Goal: Check status: Check status

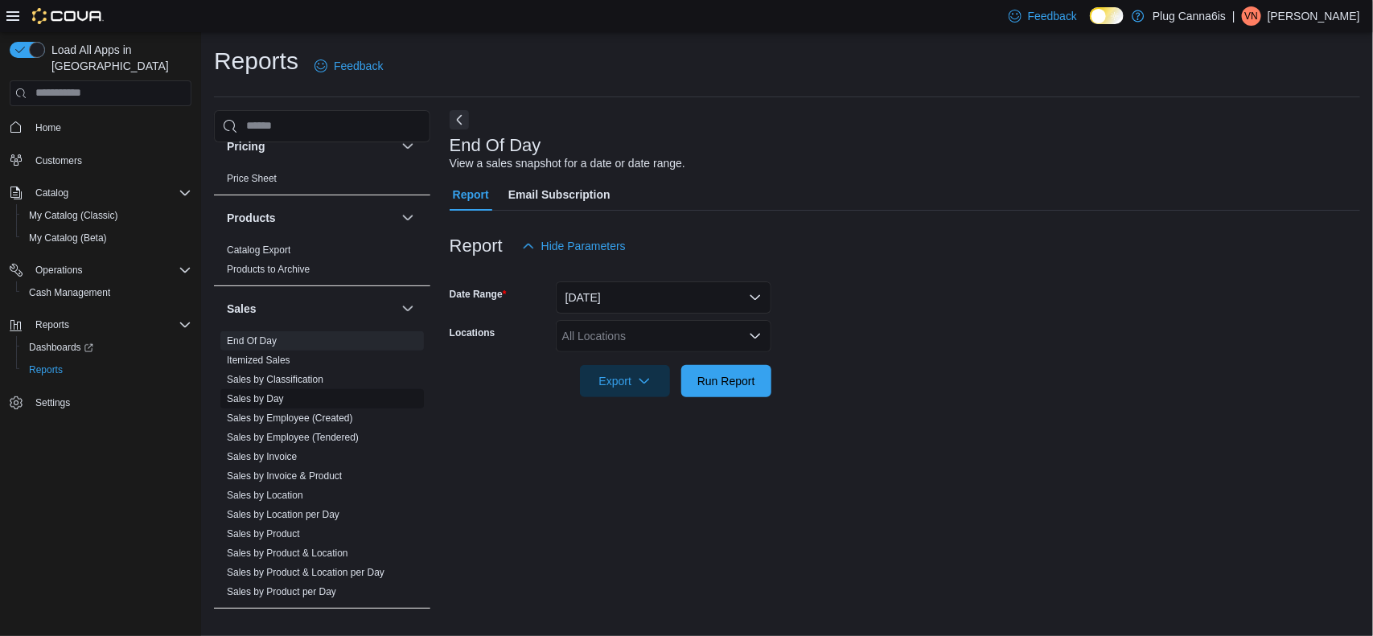
scroll to position [802, 0]
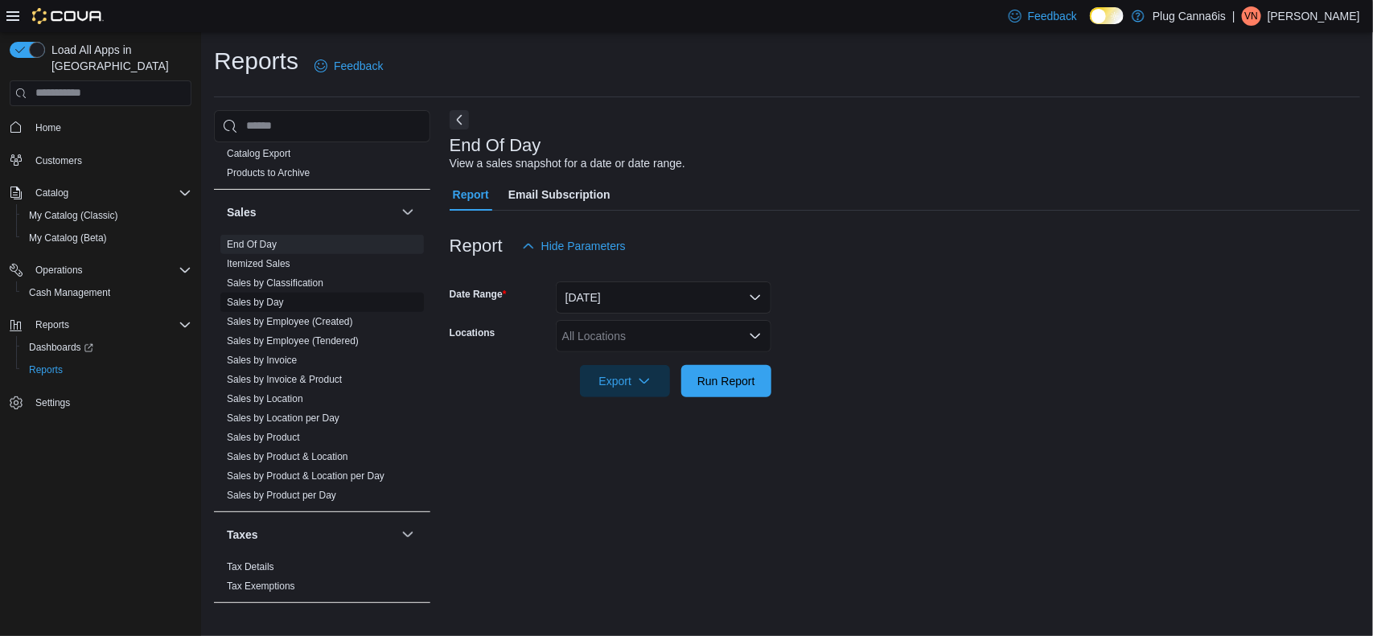
click at [266, 300] on link "Sales by Day" at bounding box center [255, 302] width 57 height 11
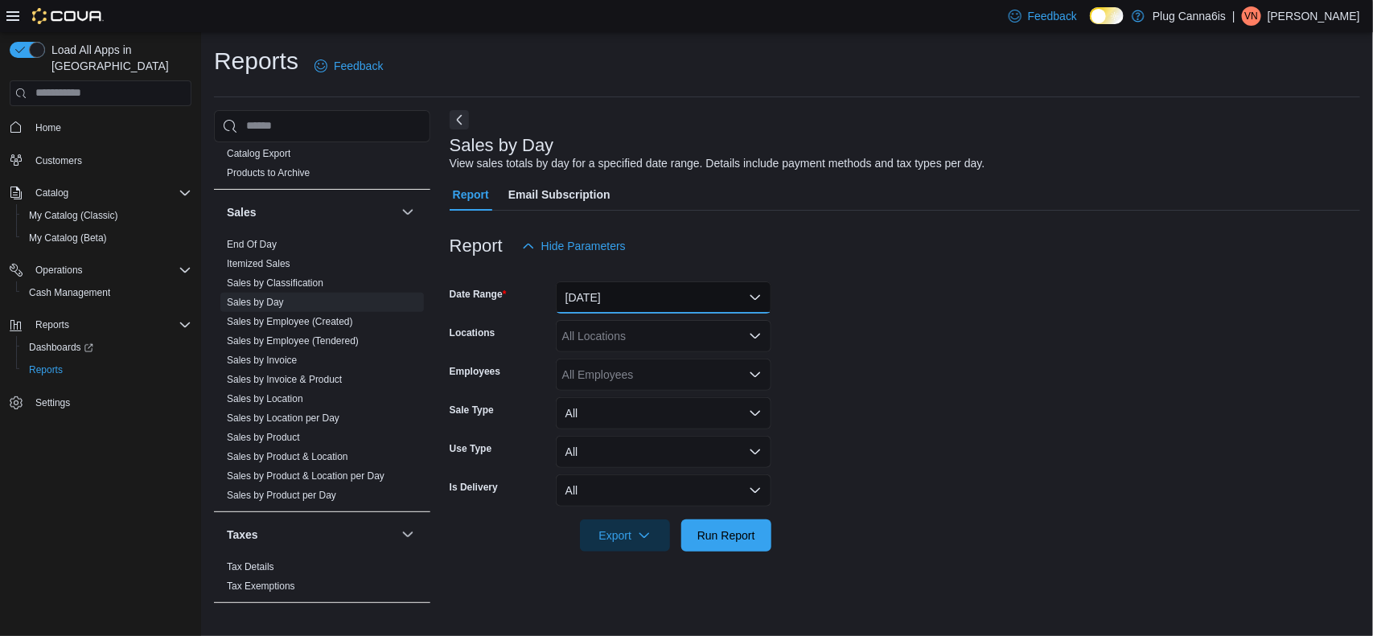
click at [625, 308] on button "[DATE]" at bounding box center [664, 298] width 216 height 32
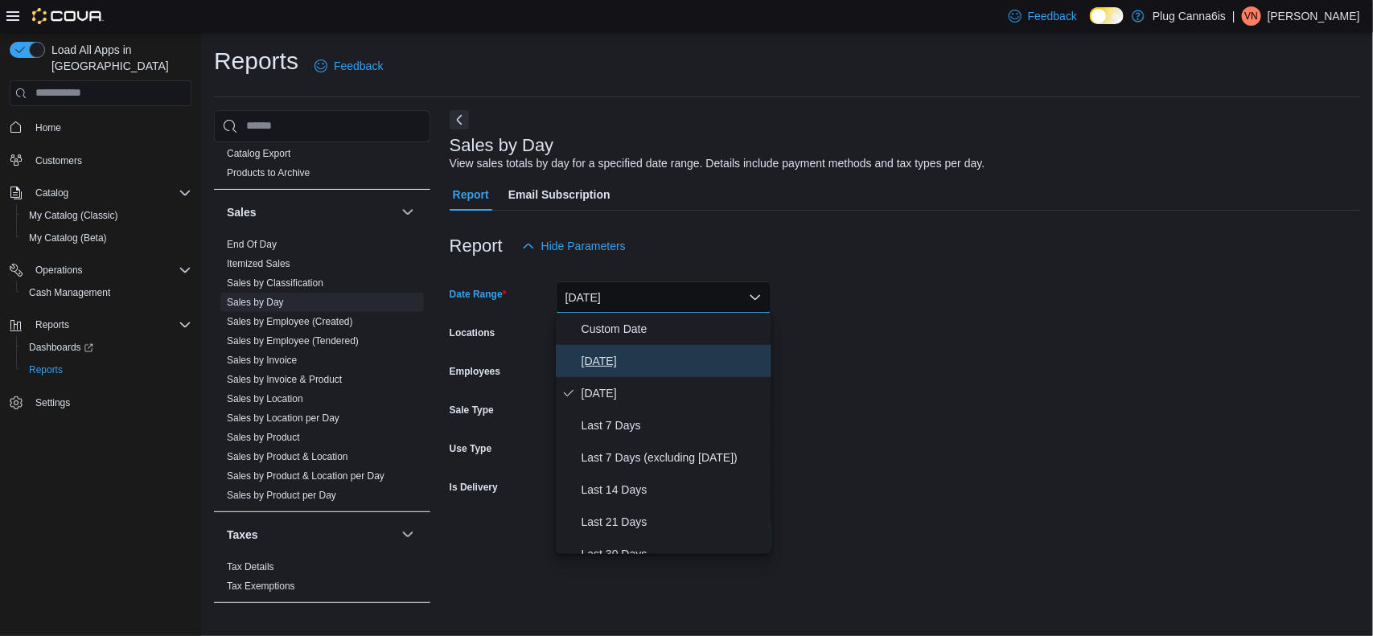
click at [620, 362] on span "[DATE]" at bounding box center [673, 361] width 183 height 19
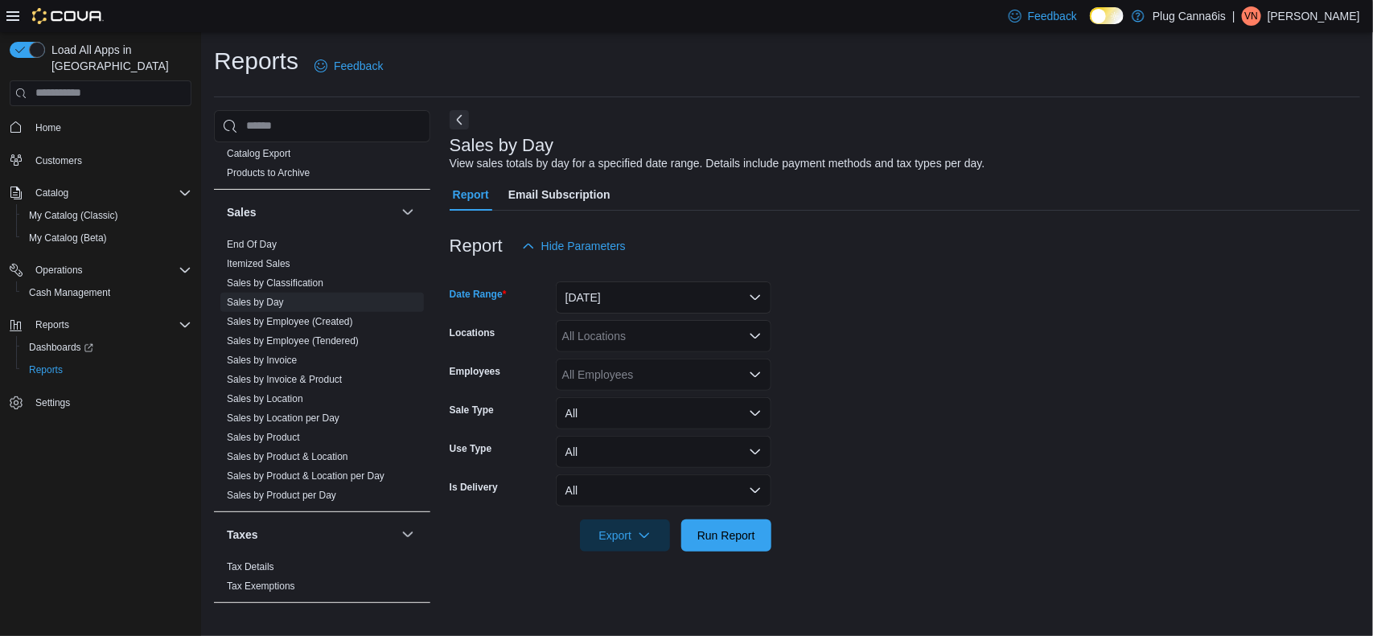
click at [1373, 408] on div "Reports Feedback Customer Customer Activity List Customer Loyalty Points Custom…" at bounding box center [787, 332] width 1172 height 600
click at [588, 335] on div "All Locations" at bounding box center [664, 336] width 216 height 32
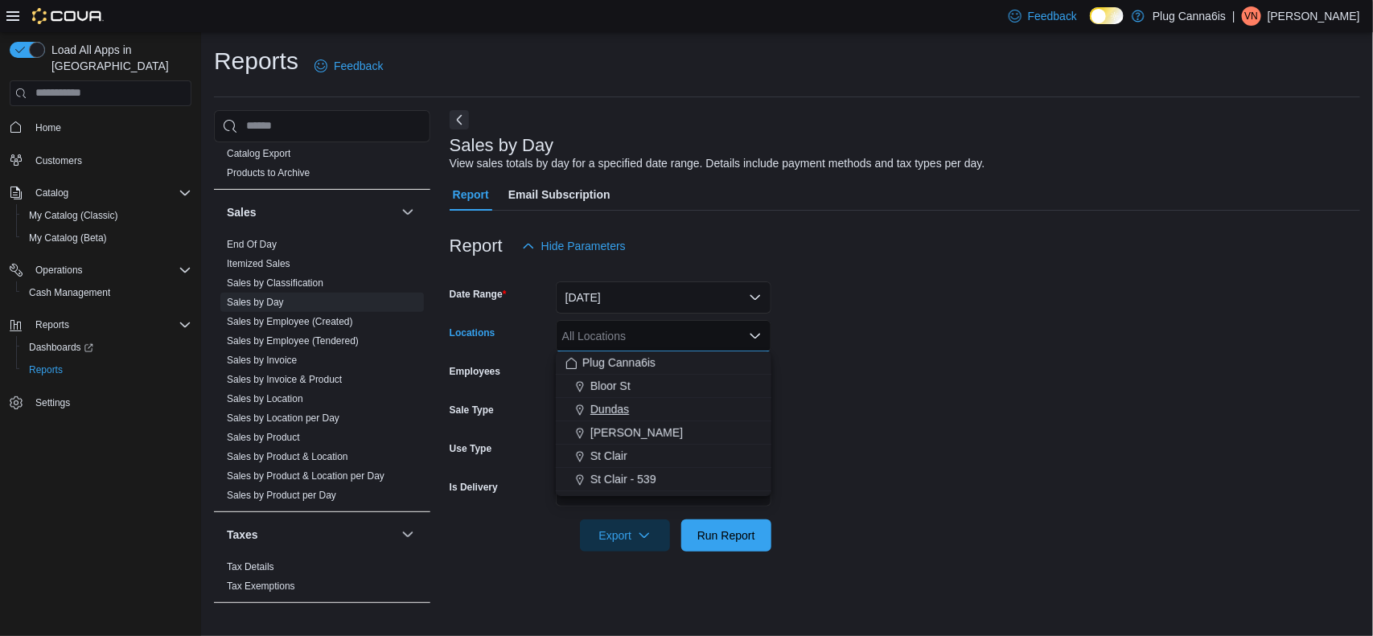
click at [612, 416] on span "Dundas" at bounding box center [610, 409] width 39 height 16
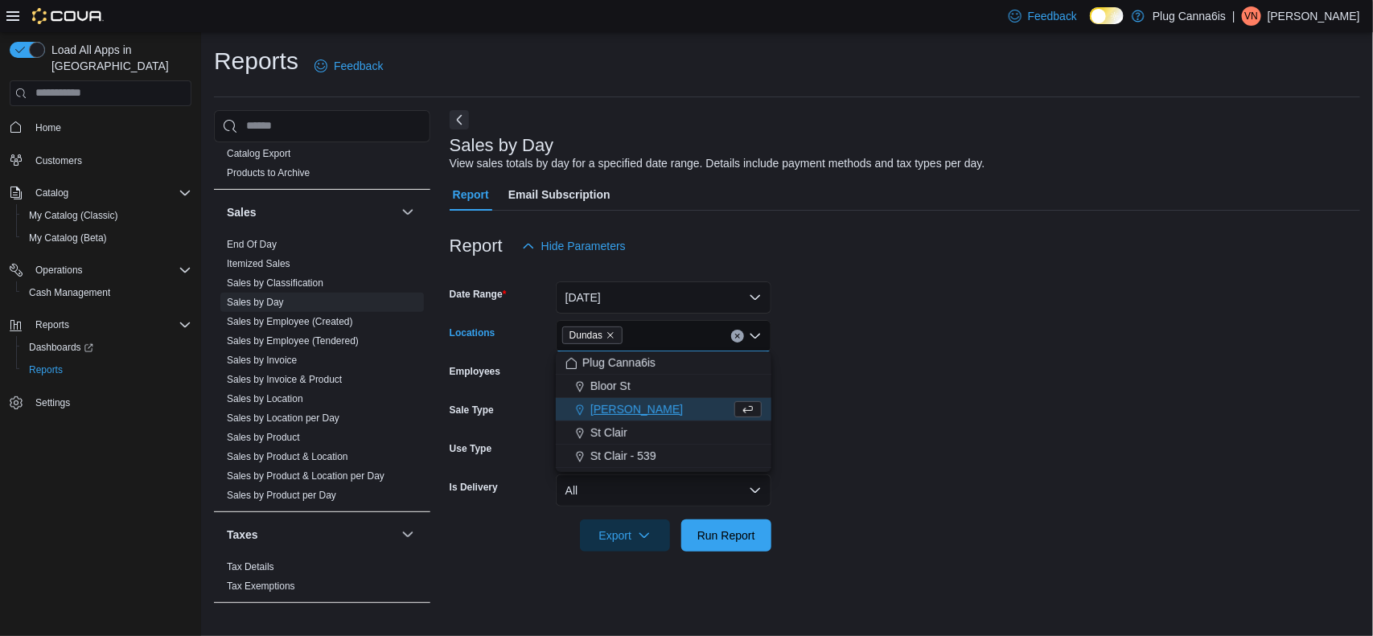
click at [959, 412] on form "Date Range [DATE] Locations Dundas Combo box. Selected. [GEOGRAPHIC_DATA]. Pres…" at bounding box center [905, 407] width 911 height 290
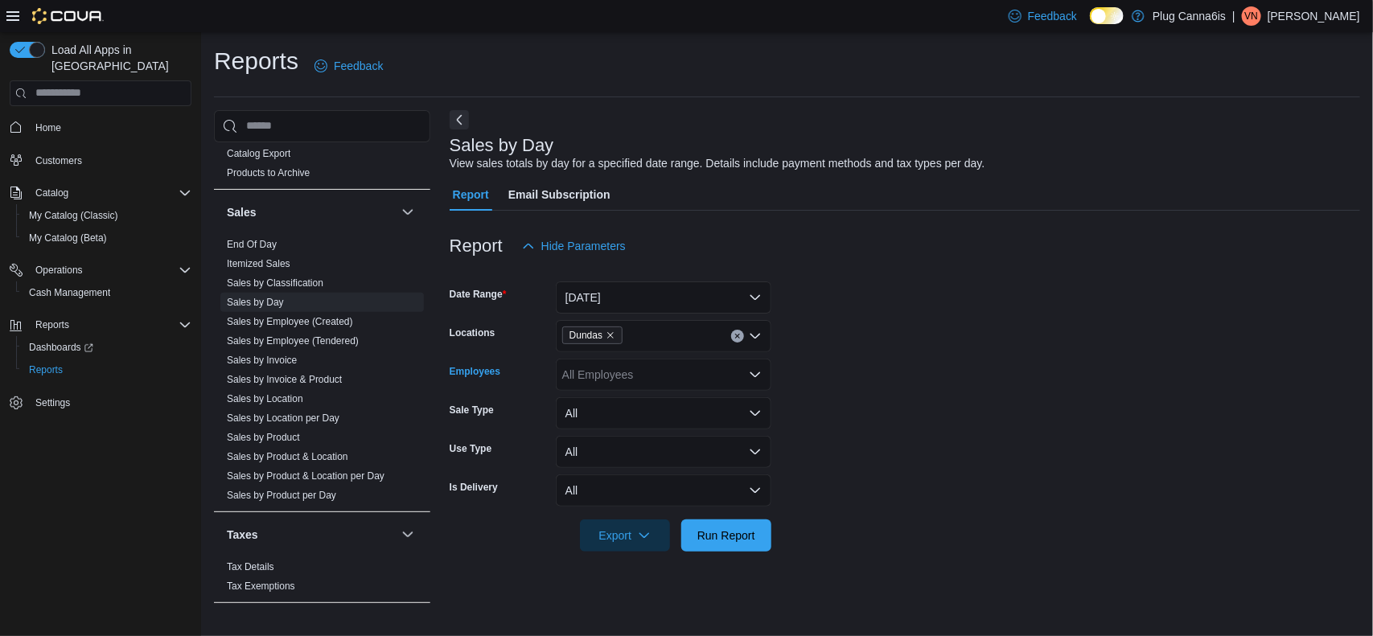
click at [594, 378] on div "All Employees" at bounding box center [664, 375] width 216 height 32
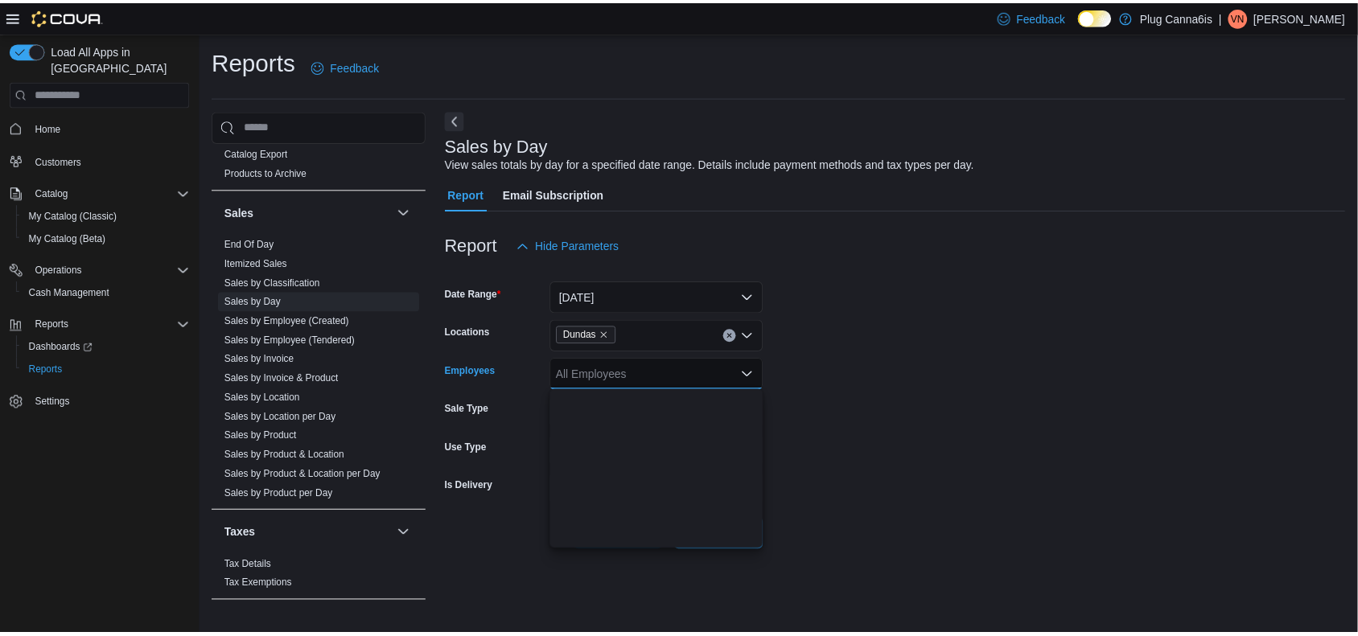
scroll to position [503, 0]
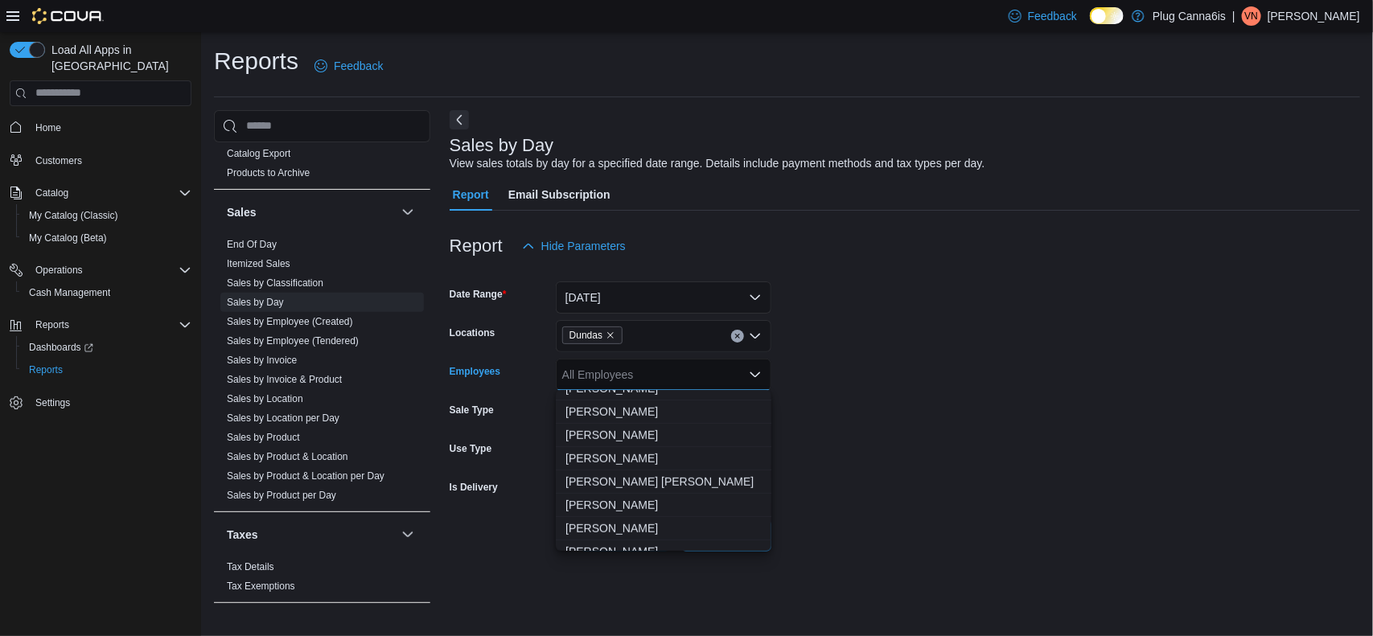
click at [1062, 553] on div at bounding box center [905, 561] width 911 height 19
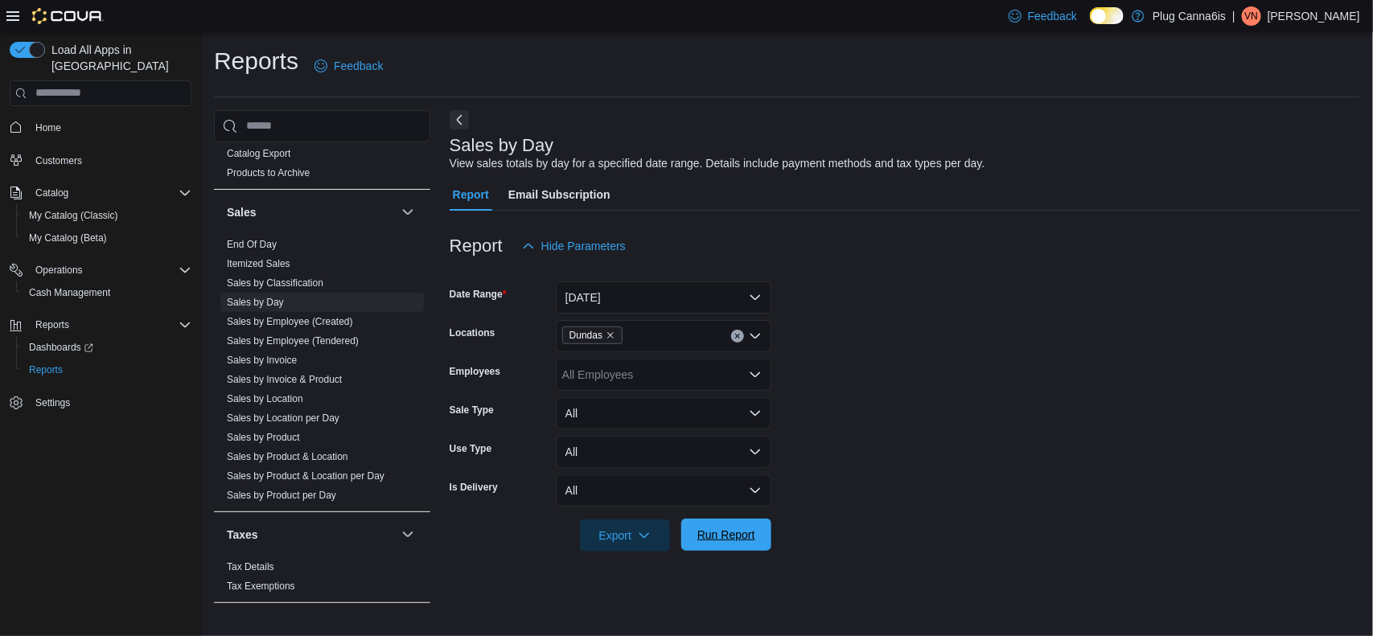
click at [728, 545] on span "Run Report" at bounding box center [726, 535] width 71 height 32
